Goal: Information Seeking & Learning: Learn about a topic

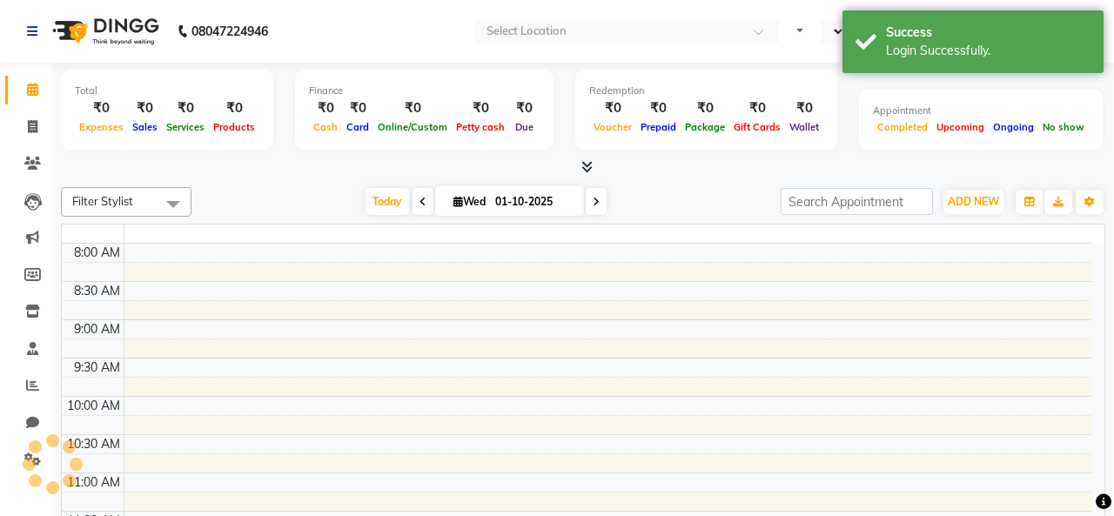
select select "en"
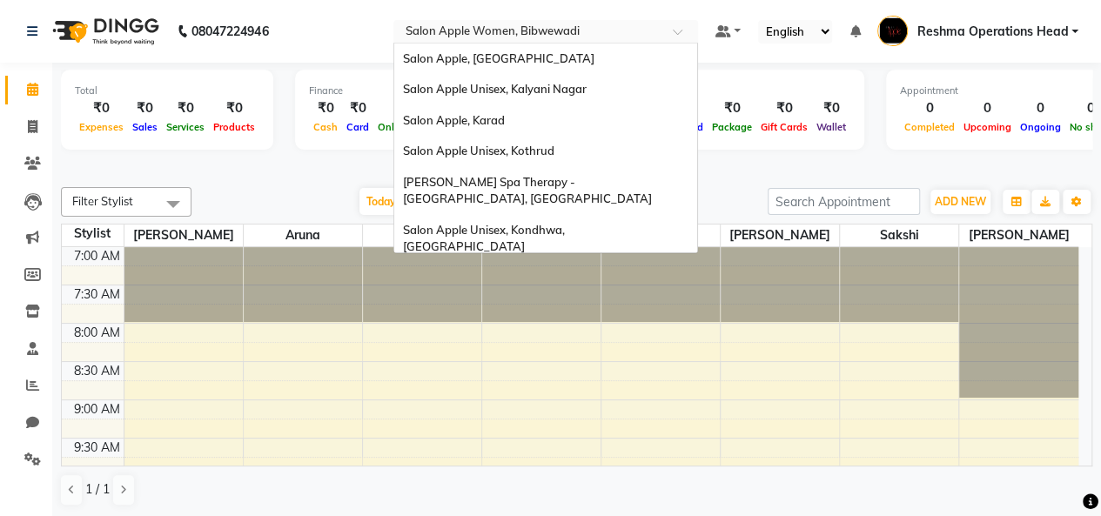
click at [496, 36] on input "text" at bounding box center [528, 32] width 252 height 17
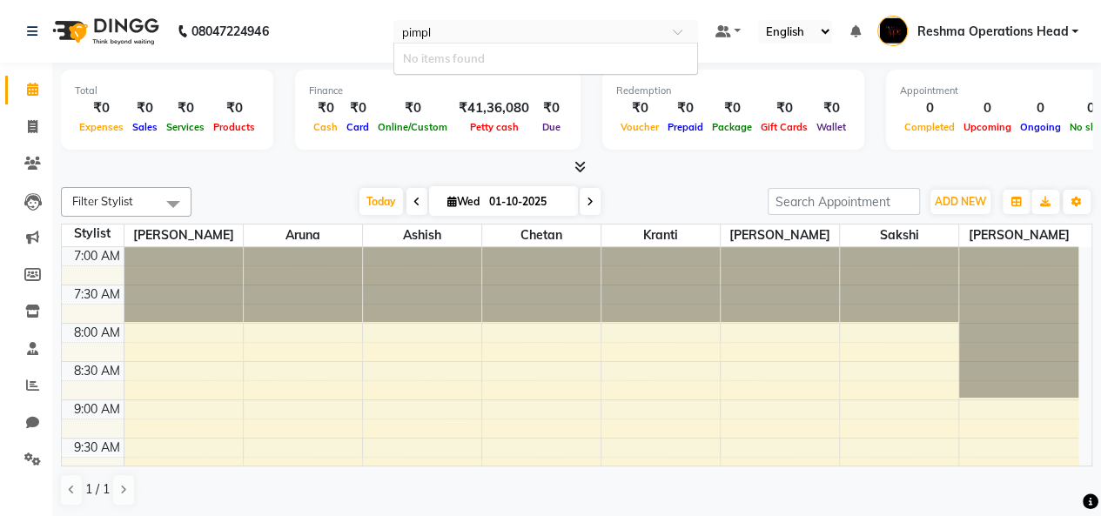
type input "pimple"
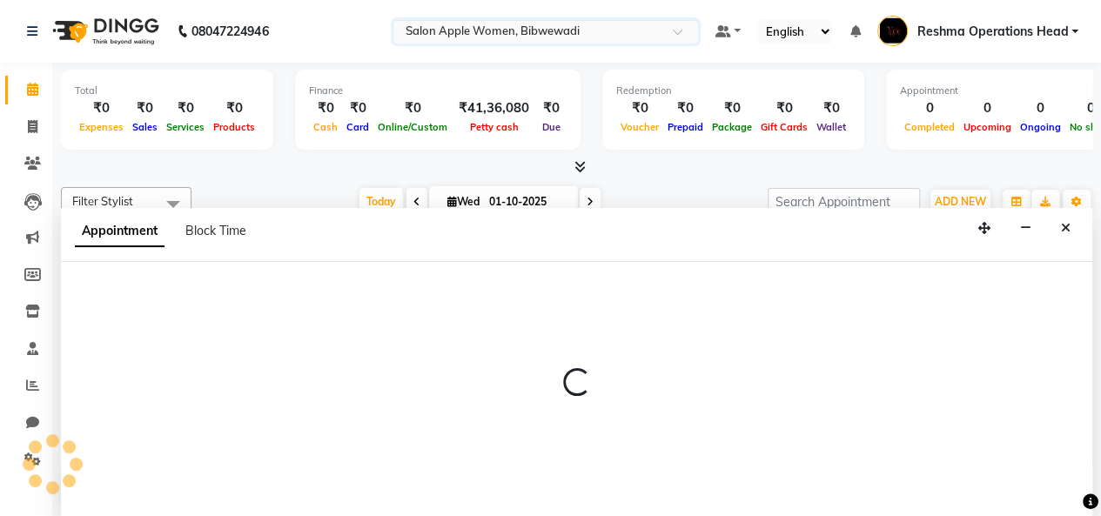
select select "11608"
select select "tentative"
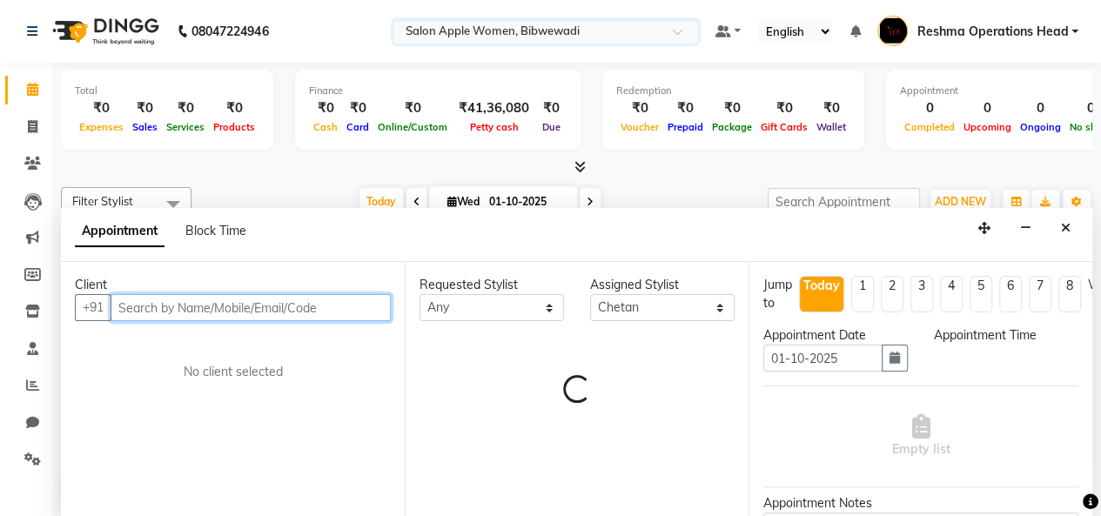
select select "510"
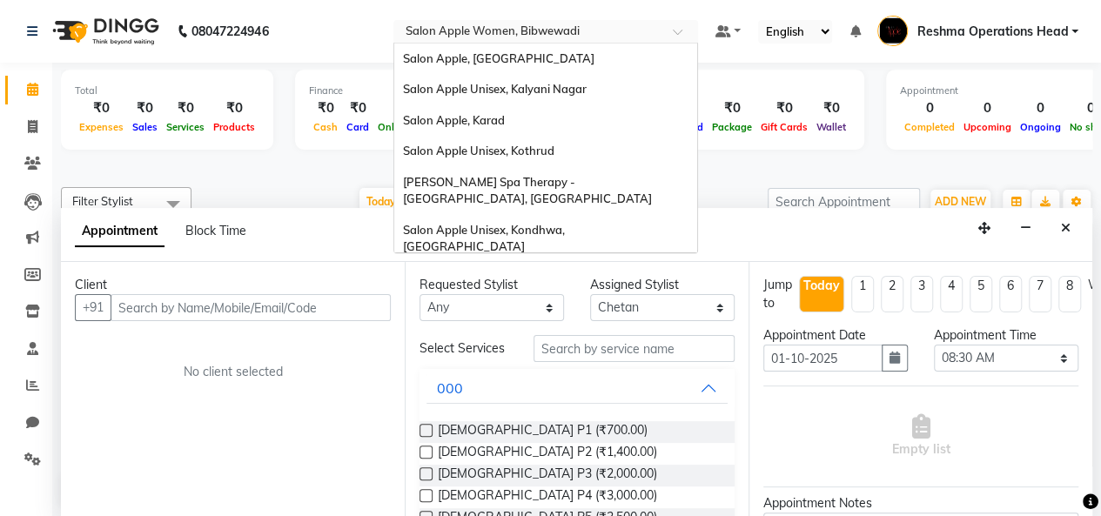
click at [616, 32] on input "text" at bounding box center [528, 32] width 252 height 17
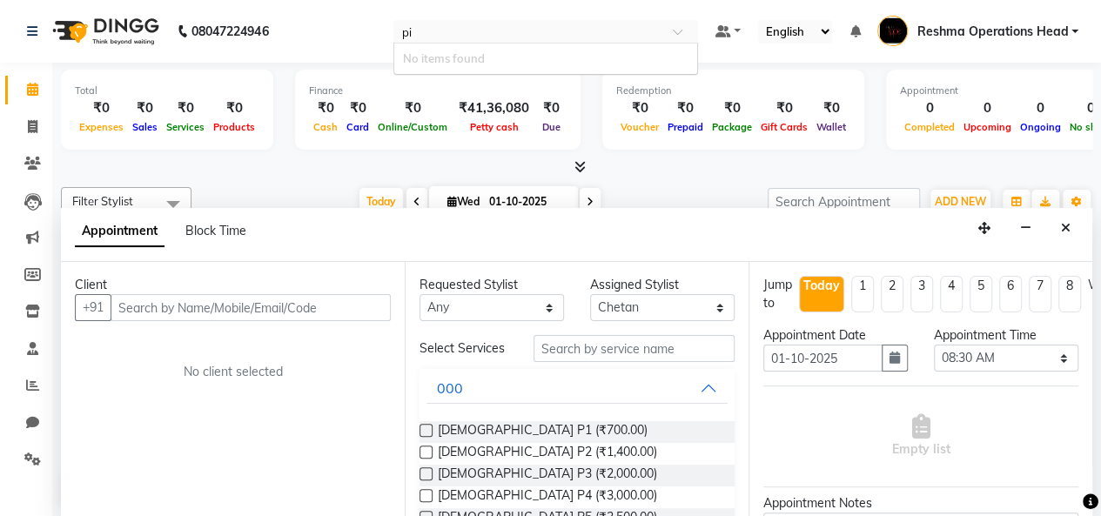
type input "p"
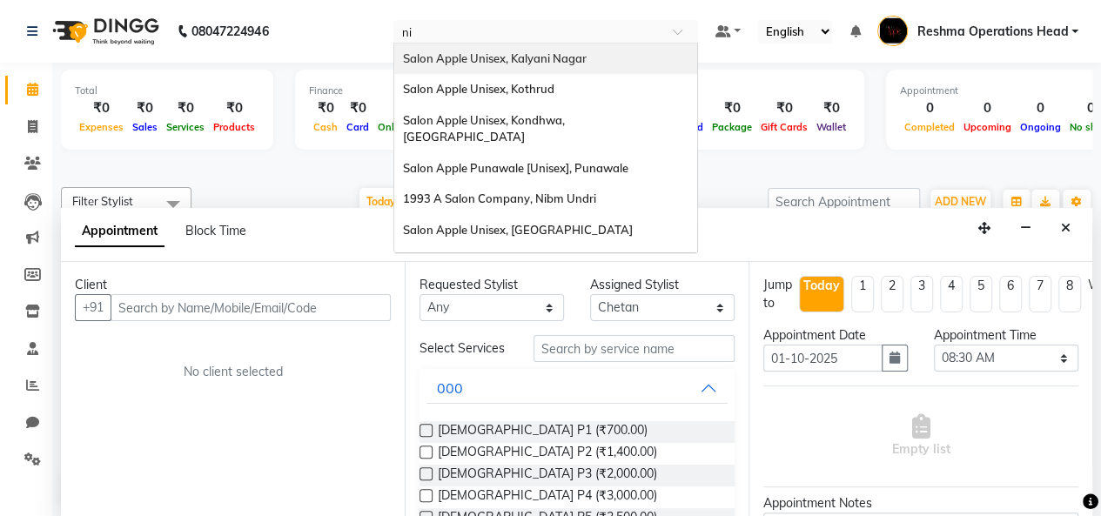
type input "n"
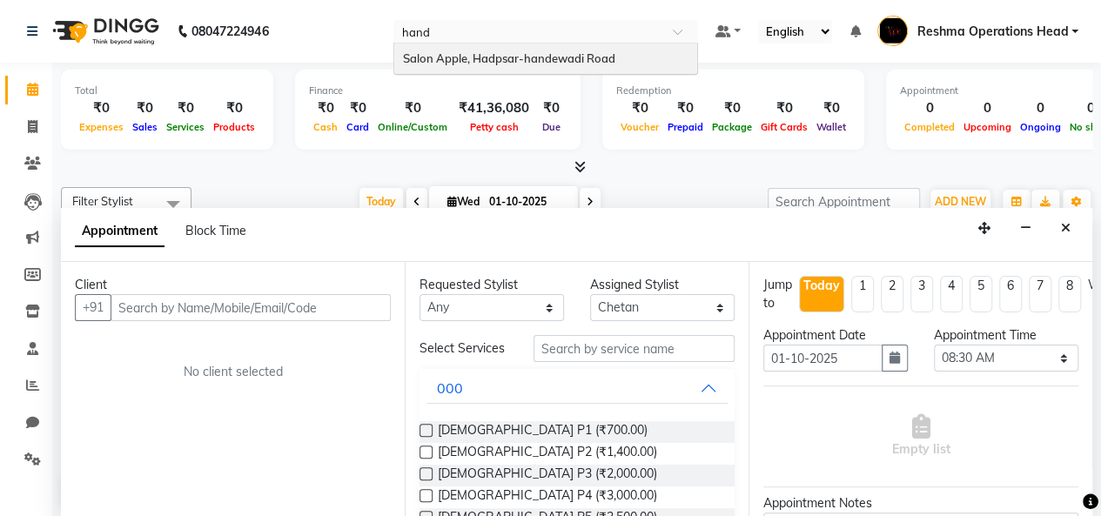
type input "hande"
click at [576, 53] on span "Salon Apple, Hadpsar-handewadi Road" at bounding box center [509, 58] width 212 height 14
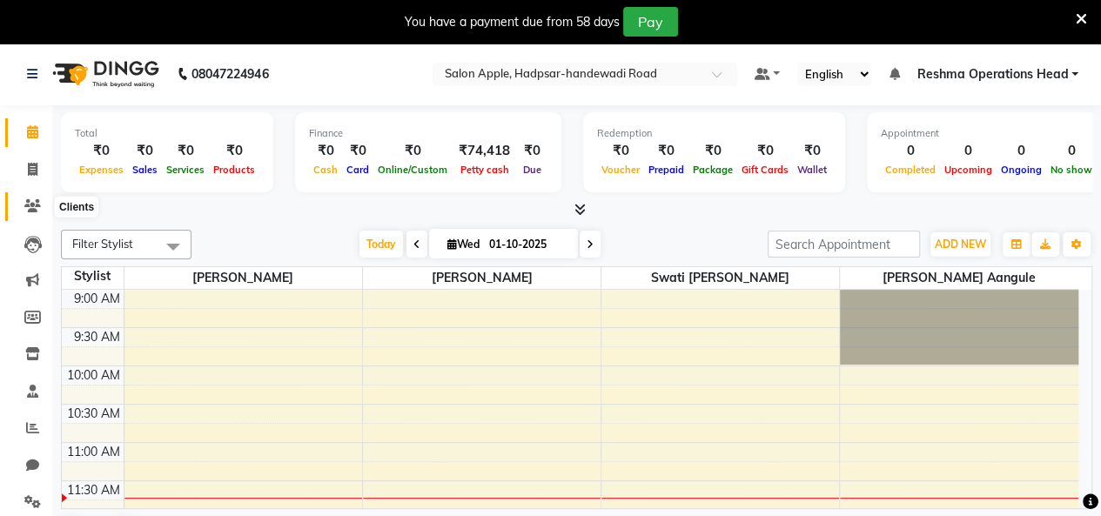
click at [35, 211] on icon at bounding box center [32, 205] width 17 height 13
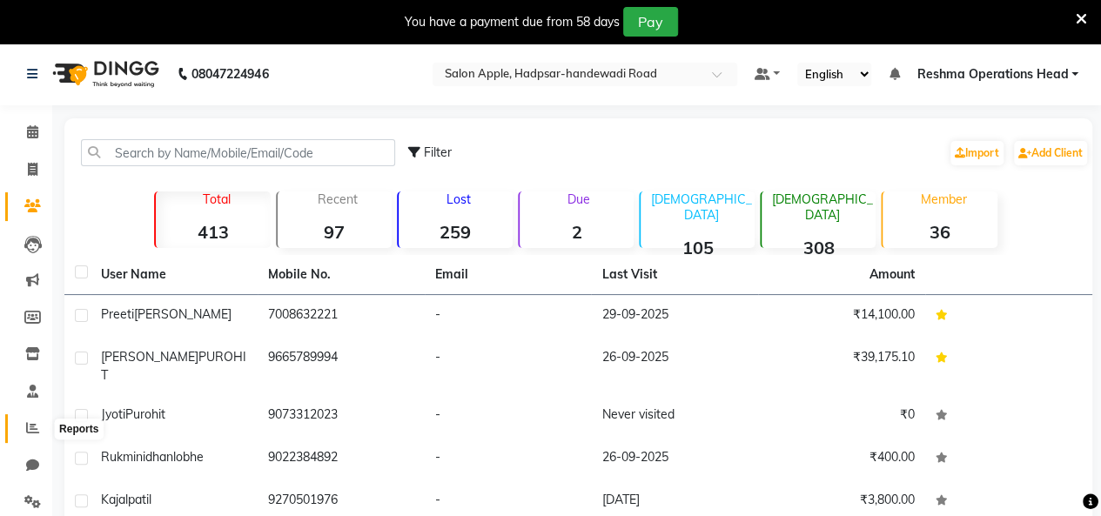
click at [30, 428] on icon at bounding box center [32, 427] width 13 height 13
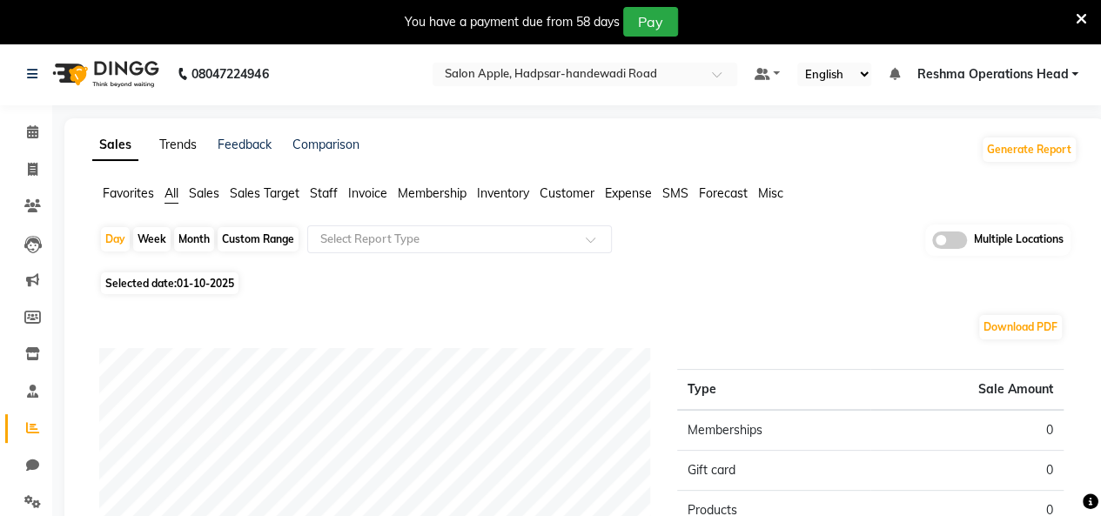
click at [184, 150] on link "Trends" at bounding box center [177, 145] width 37 height 16
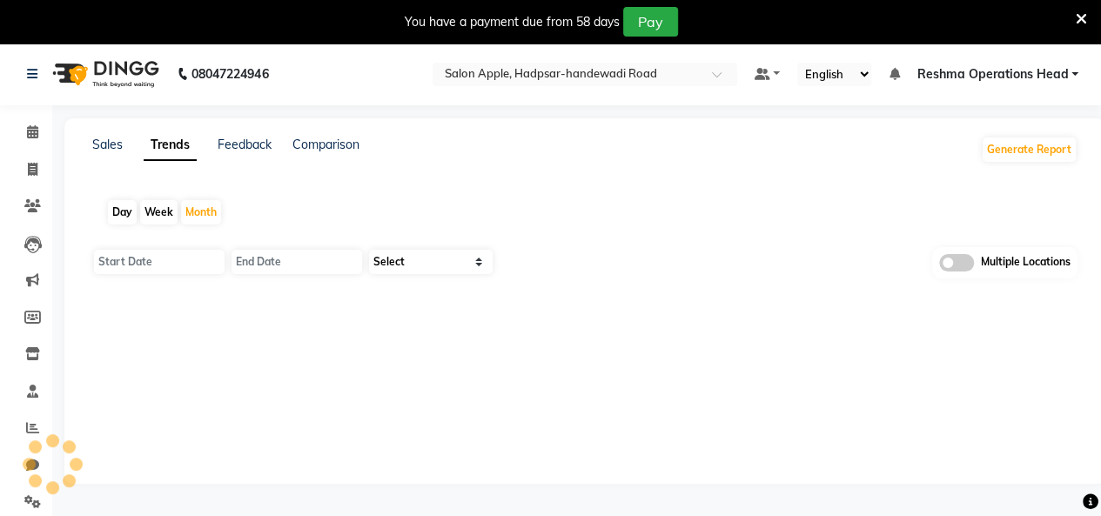
type input "01-10-2025"
type input "31-10-2025"
select select "by_client"
click at [193, 212] on div "Month" at bounding box center [201, 212] width 40 height 24
click at [140, 264] on input "01-10-2025" at bounding box center [159, 262] width 131 height 24
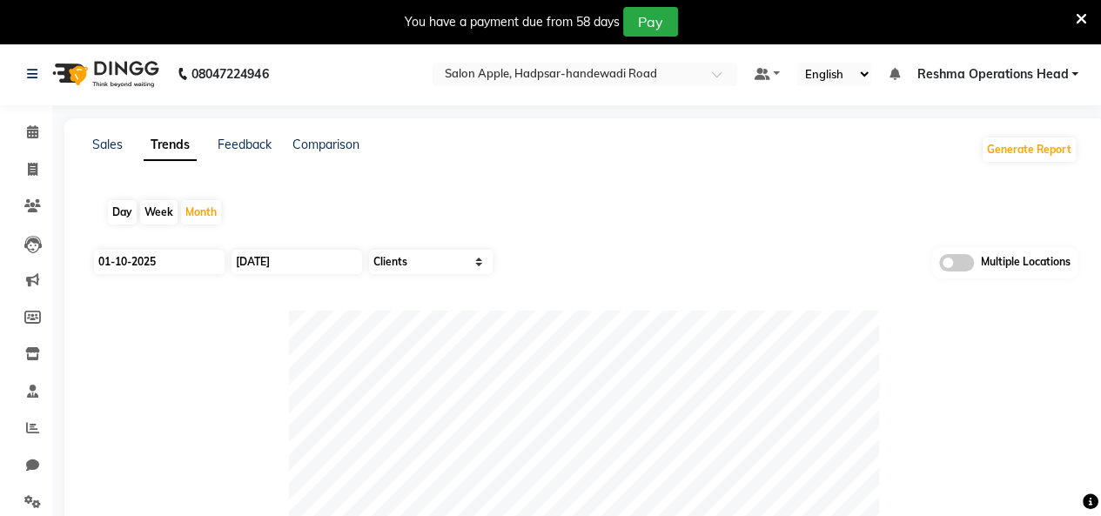
select select "10"
select select "2025"
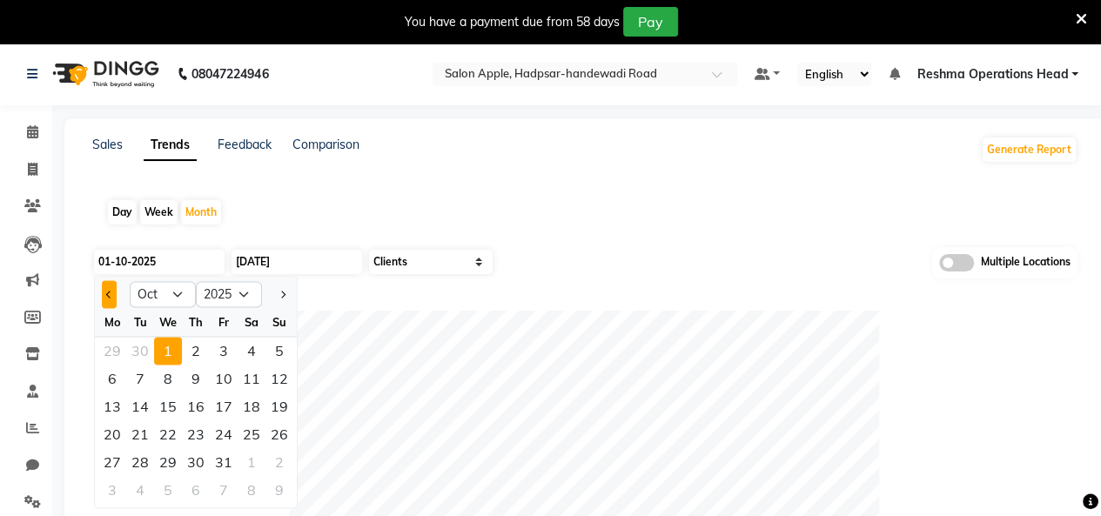
click at [104, 294] on button "Previous month" at bounding box center [109, 294] width 15 height 28
select select "9"
click at [118, 352] on div "1" at bounding box center [112, 351] width 28 height 28
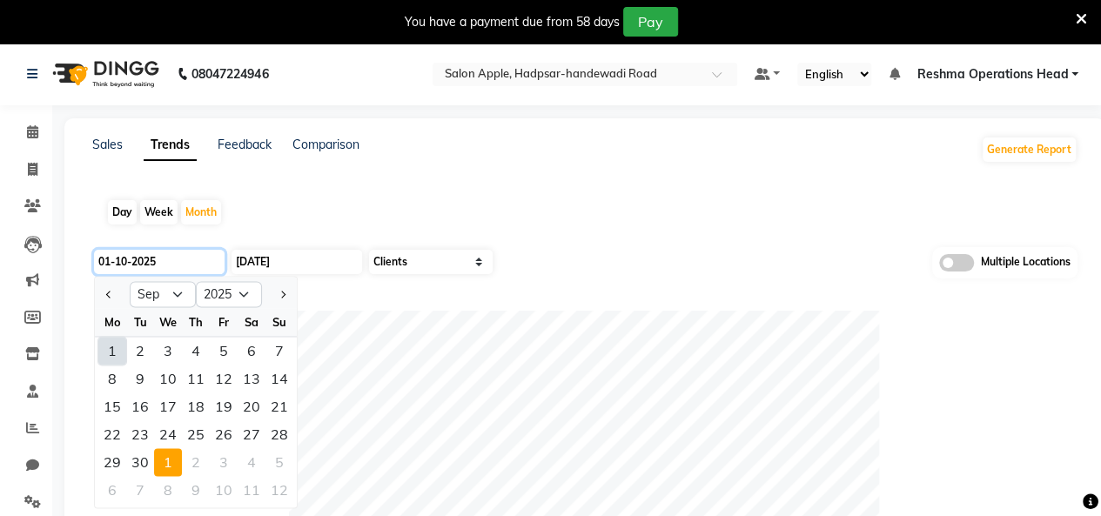
type input "01-09-2025"
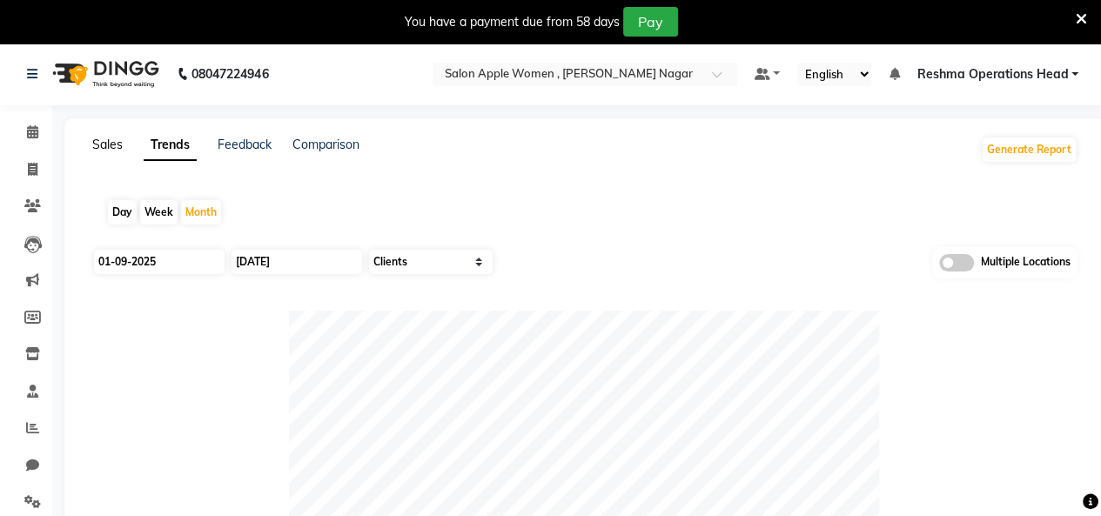
click at [110, 140] on link "Sales" at bounding box center [107, 145] width 30 height 16
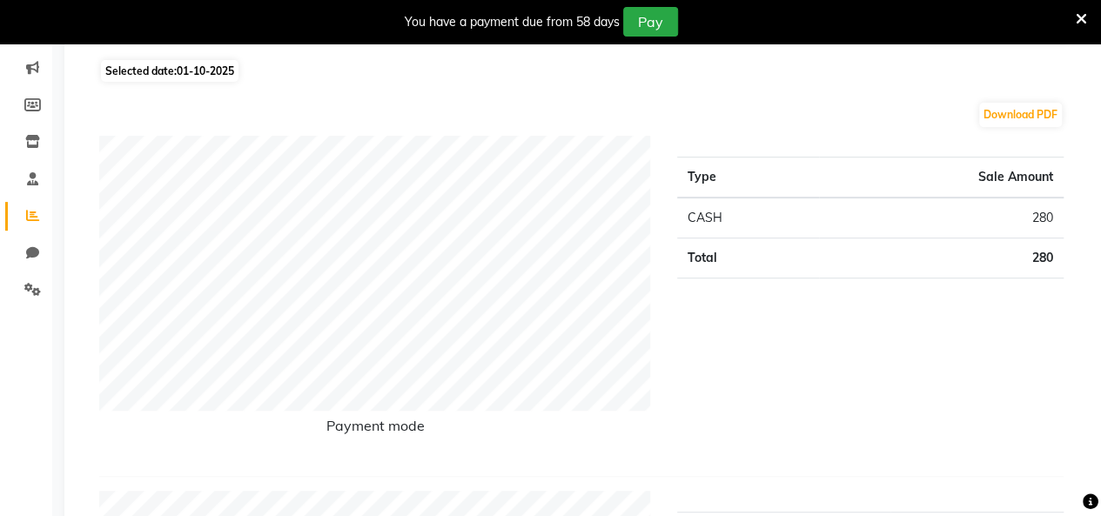
scroll to position [364, 0]
